Goal: Navigation & Orientation: Find specific page/section

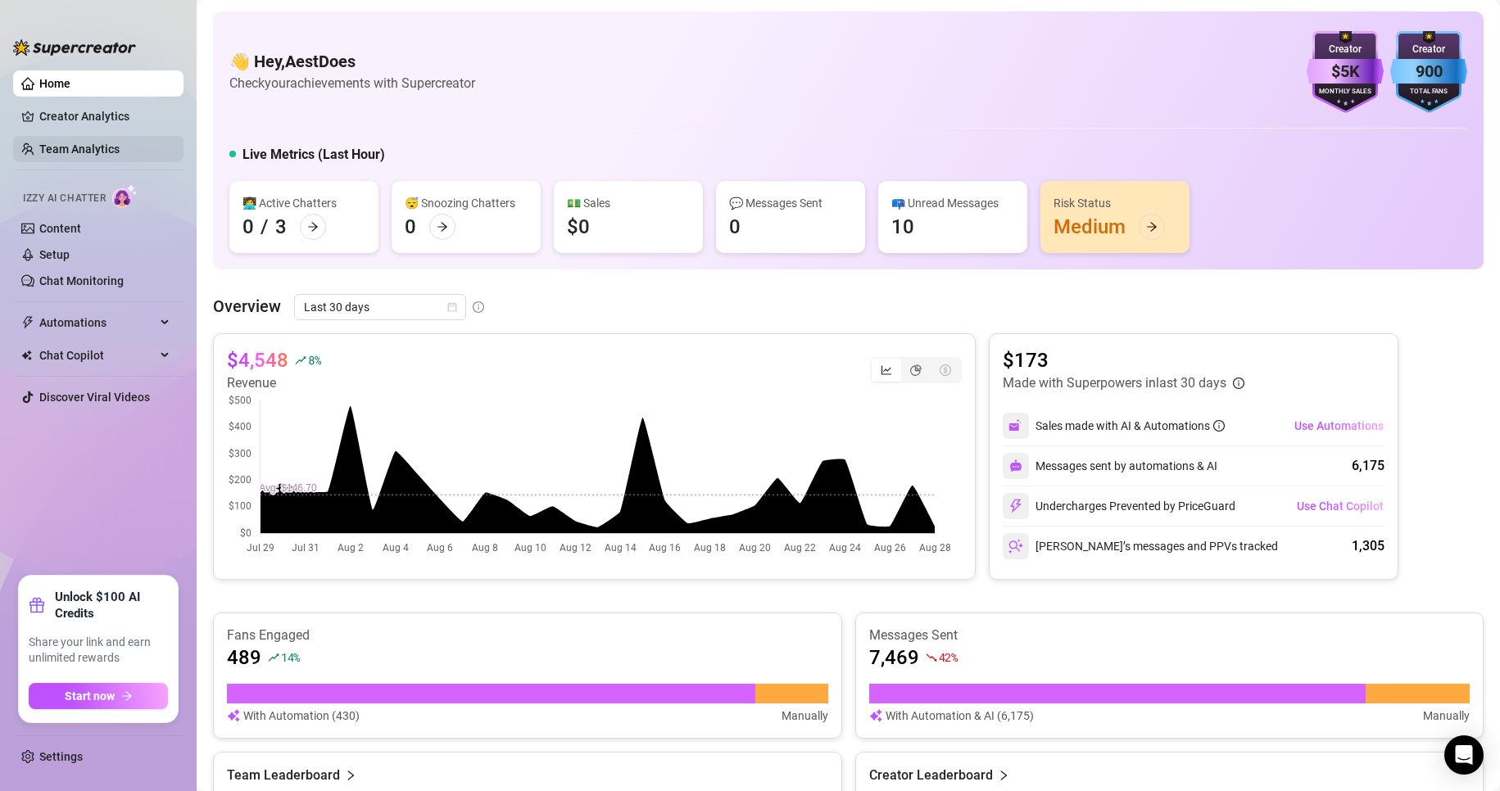
click at [58, 152] on link "Team Analytics" at bounding box center [79, 149] width 80 height 13
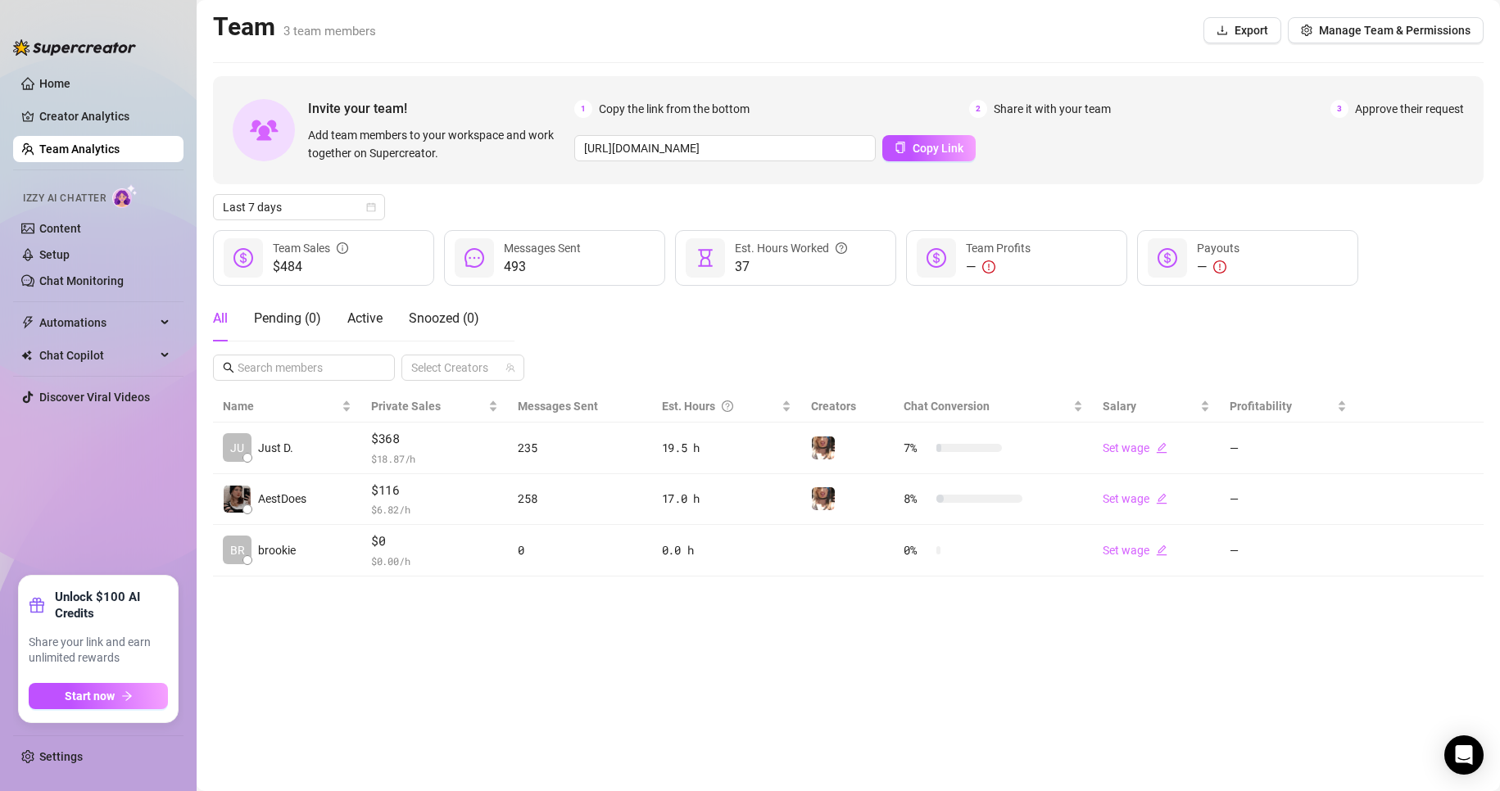
drag, startPoint x: 98, startPoint y: 201, endPoint x: 97, endPoint y: 210, distance: 9.2
drag, startPoint x: 97, startPoint y: 210, endPoint x: 156, endPoint y: 187, distance: 63.3
click at [156, 182] on div "Izzy AI Chatter" at bounding box center [97, 196] width 174 height 37
click at [117, 133] on ul "Home Creator Analytics Team Analytics Izzy AI Chatter Content Setup Chat Monito…" at bounding box center [98, 316] width 170 height 505
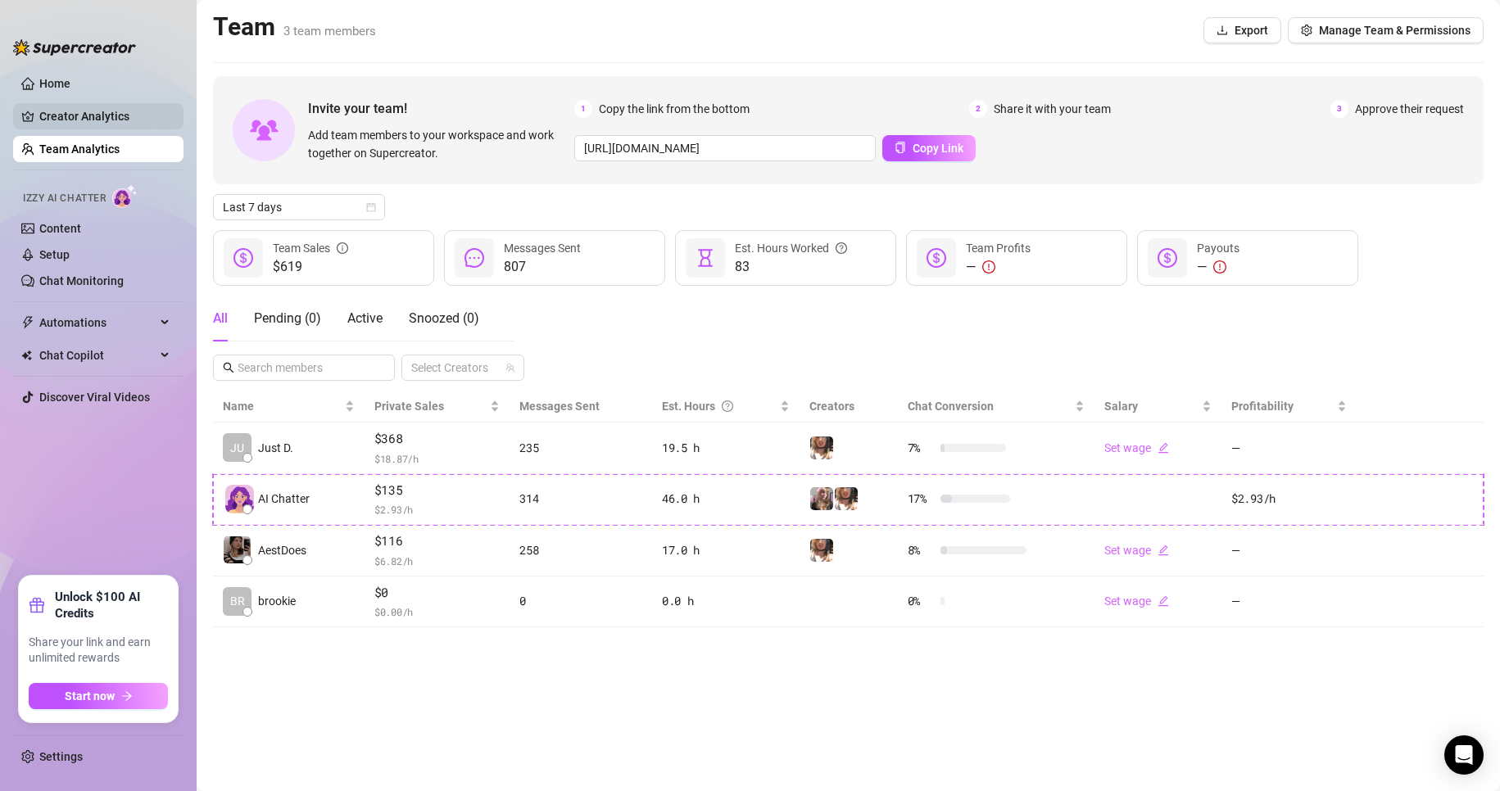
click at [116, 119] on link "Creator Analytics" at bounding box center [104, 116] width 131 height 26
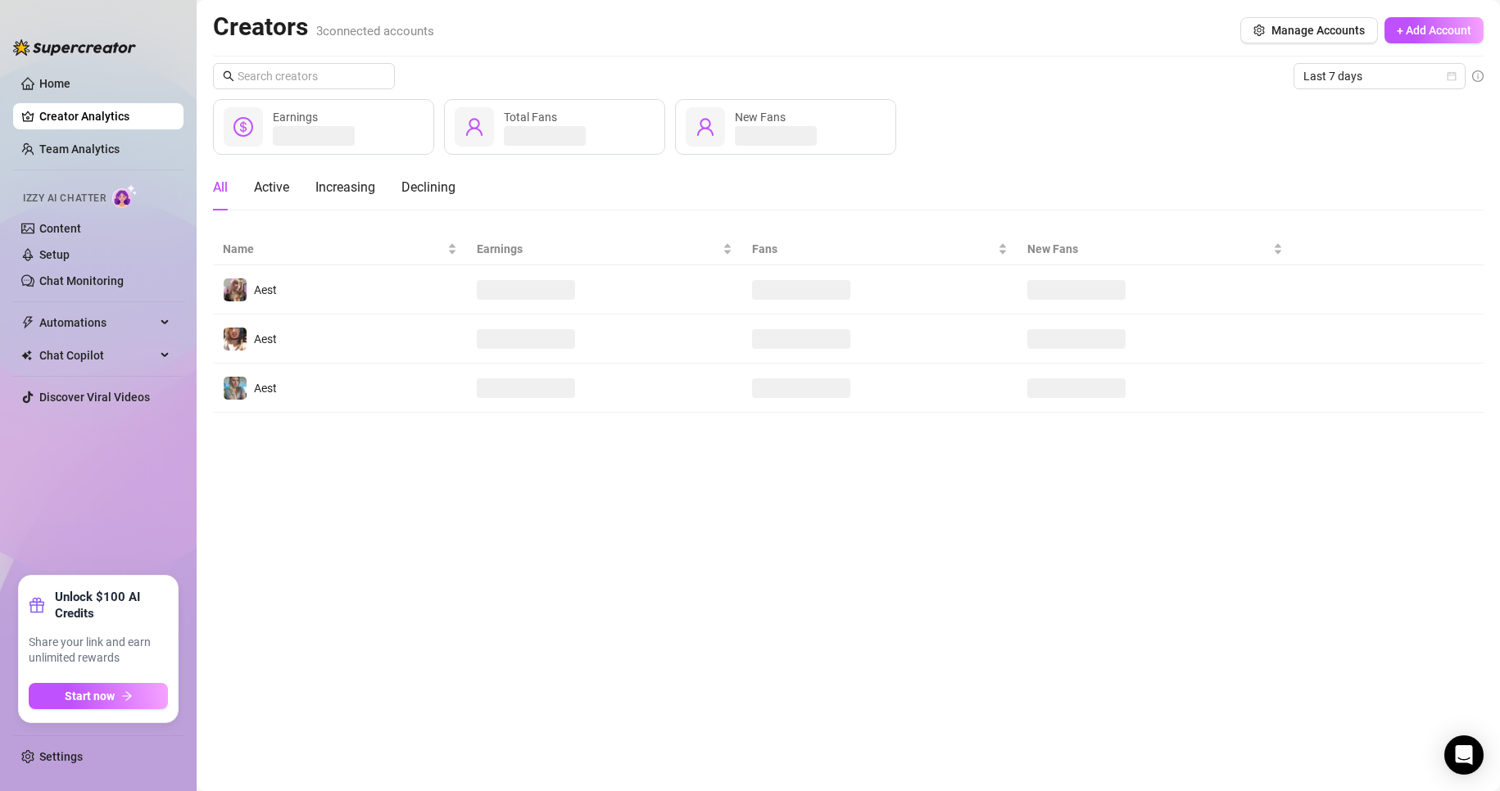
click at [672, 624] on main "Creators 3 connected accounts Manage Accounts + Add Account Last 7 days Earning…" at bounding box center [848, 395] width 1303 height 791
click at [39, 143] on link "Team Analytics" at bounding box center [79, 149] width 80 height 13
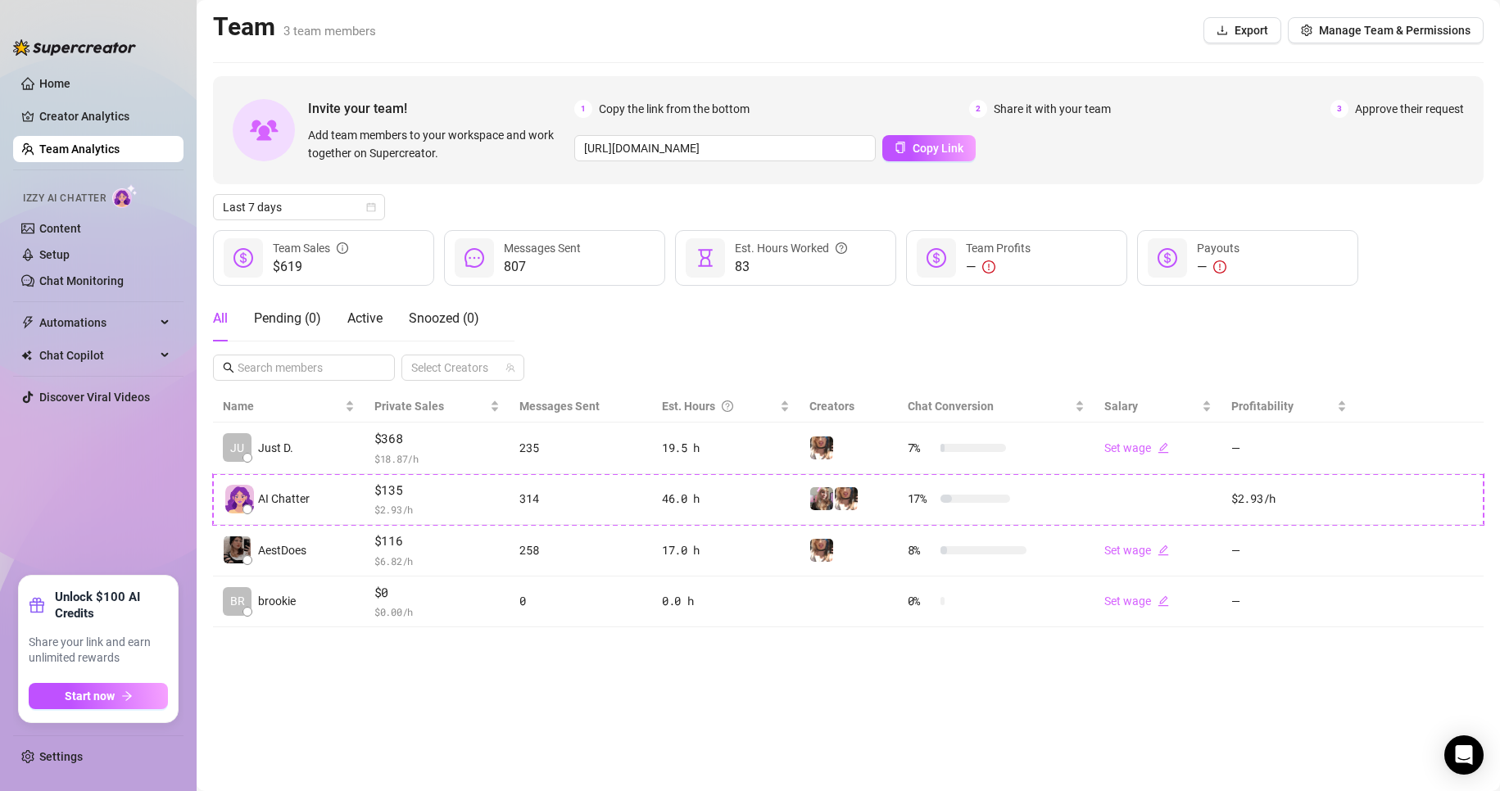
click at [601, 360] on div "All Pending ( 0 ) Active Snoozed ( 0 ) Select Creators" at bounding box center [848, 338] width 1271 height 85
click at [714, 707] on main "Team 3 team members Export Manage Team & Permissions Invite your team! Add team…" at bounding box center [848, 395] width 1303 height 791
click at [471, 705] on main "Team 3 team members Export Manage Team & Permissions Invite your team! Add team…" at bounding box center [848, 395] width 1303 height 791
